Goal: Task Accomplishment & Management: Understand process/instructions

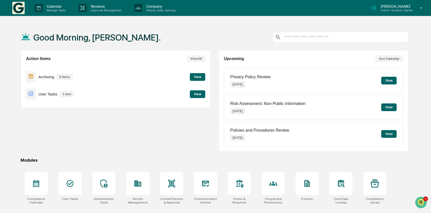
click at [403, 11] on p "Admin • Scratch Capital" at bounding box center [395, 10] width 36 height 4
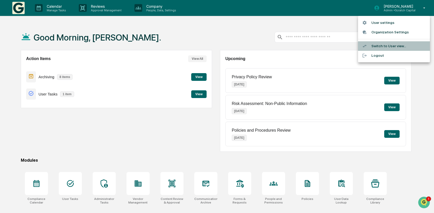
click at [386, 43] on li "Switch to User view..." at bounding box center [394, 46] width 72 height 10
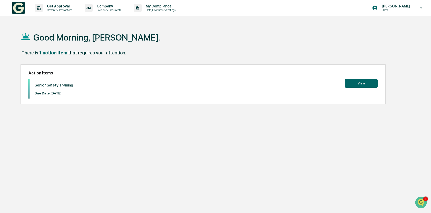
click at [351, 84] on button "View" at bounding box center [361, 83] width 33 height 9
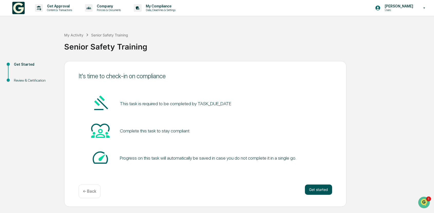
click at [315, 188] on button "Get started" at bounding box center [318, 190] width 27 height 10
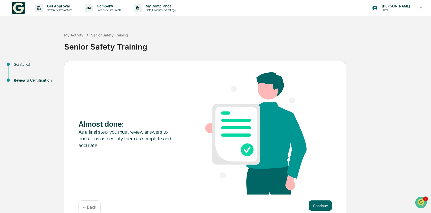
scroll to position [9, 0]
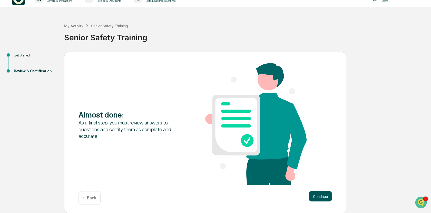
click at [317, 194] on button "Continue" at bounding box center [320, 196] width 23 height 10
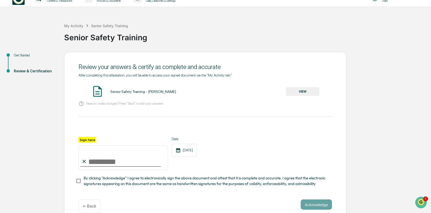
scroll to position [17, 0]
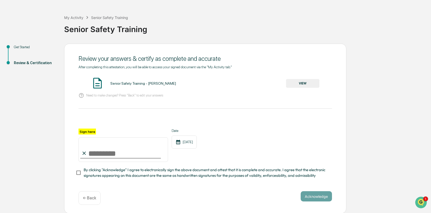
click at [307, 88] on div "Senior Safety Training - [PERSON_NAME] VIEW" at bounding box center [206, 84] width 254 height 14
click at [305, 85] on button "VIEW" at bounding box center [302, 83] width 33 height 9
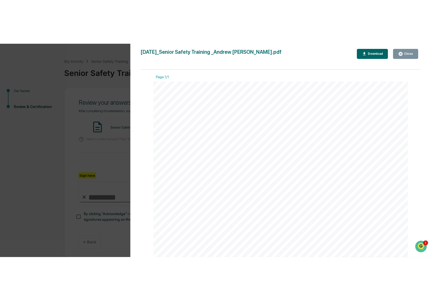
scroll to position [0, 0]
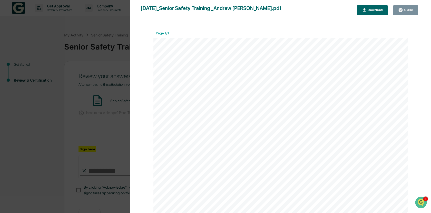
click at [403, 9] on icon "button" at bounding box center [401, 10] width 4 height 4
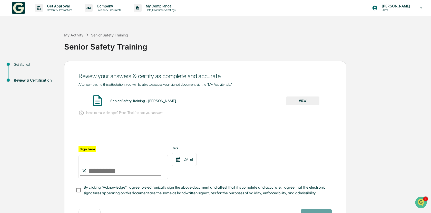
click at [74, 36] on div "My Activity" at bounding box center [73, 35] width 19 height 4
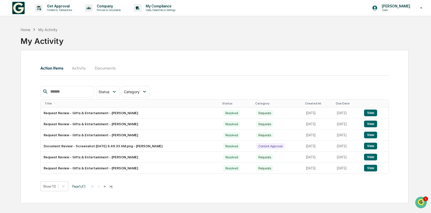
click at [146, 33] on div "Home My Activity My Activity" at bounding box center [215, 37] width 388 height 26
